Goal: Task Accomplishment & Management: Use online tool/utility

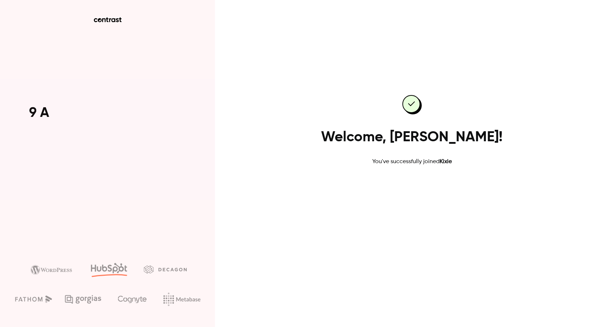
click at [424, 189] on link "Go to dashboard" at bounding box center [412, 188] width 61 height 17
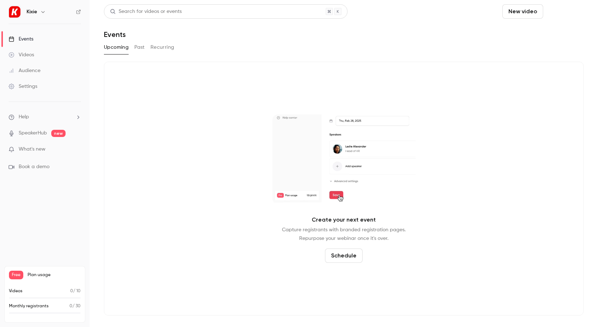
click at [581, 10] on button "Schedule" at bounding box center [565, 11] width 38 height 14
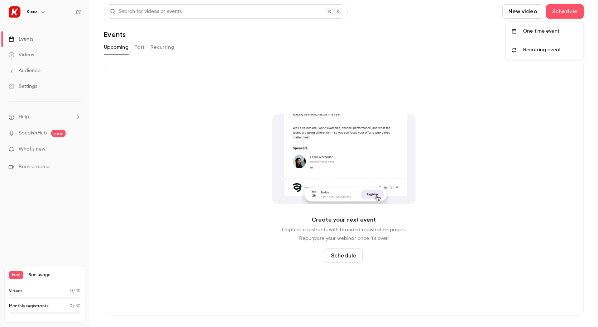
click at [539, 32] on div "One time event" at bounding box center [550, 31] width 55 height 7
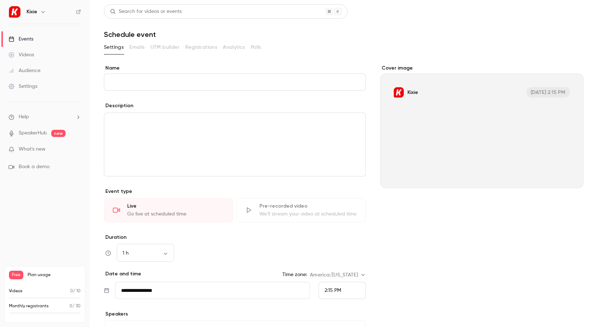
click at [36, 114] on li "Help" at bounding box center [45, 117] width 72 height 8
click at [109, 134] on span "Help center" at bounding box center [112, 131] width 27 height 8
click at [28, 150] on span "What's new" at bounding box center [32, 150] width 27 height 8
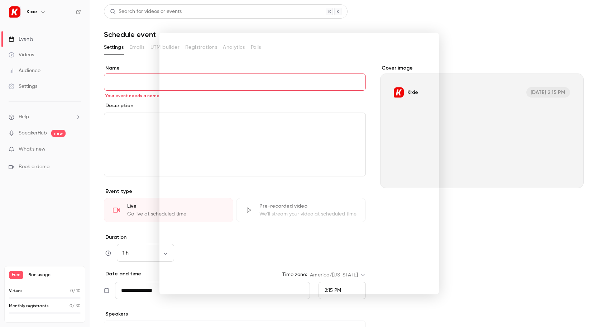
drag, startPoint x: 126, startPoint y: 56, endPoint x: 134, endPoint y: 66, distance: 12.5
click at [127, 56] on div at bounding box center [299, 163] width 598 height 327
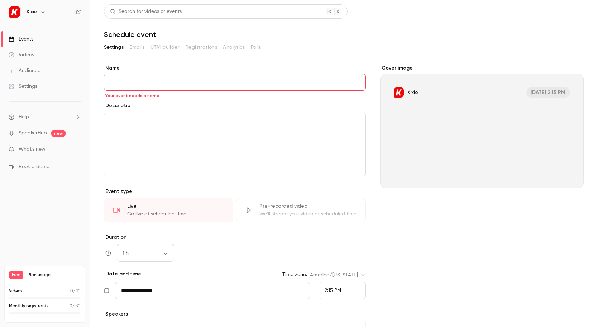
click at [29, 116] on li "Help" at bounding box center [45, 117] width 72 height 8
click at [55, 119] on div at bounding box center [299, 163] width 598 height 327
click at [67, 117] on li "Help" at bounding box center [45, 117] width 72 height 8
click at [102, 112] on link "Talk to us" at bounding box center [132, 109] width 79 height 19
